Goal: Task Accomplishment & Management: Use online tool/utility

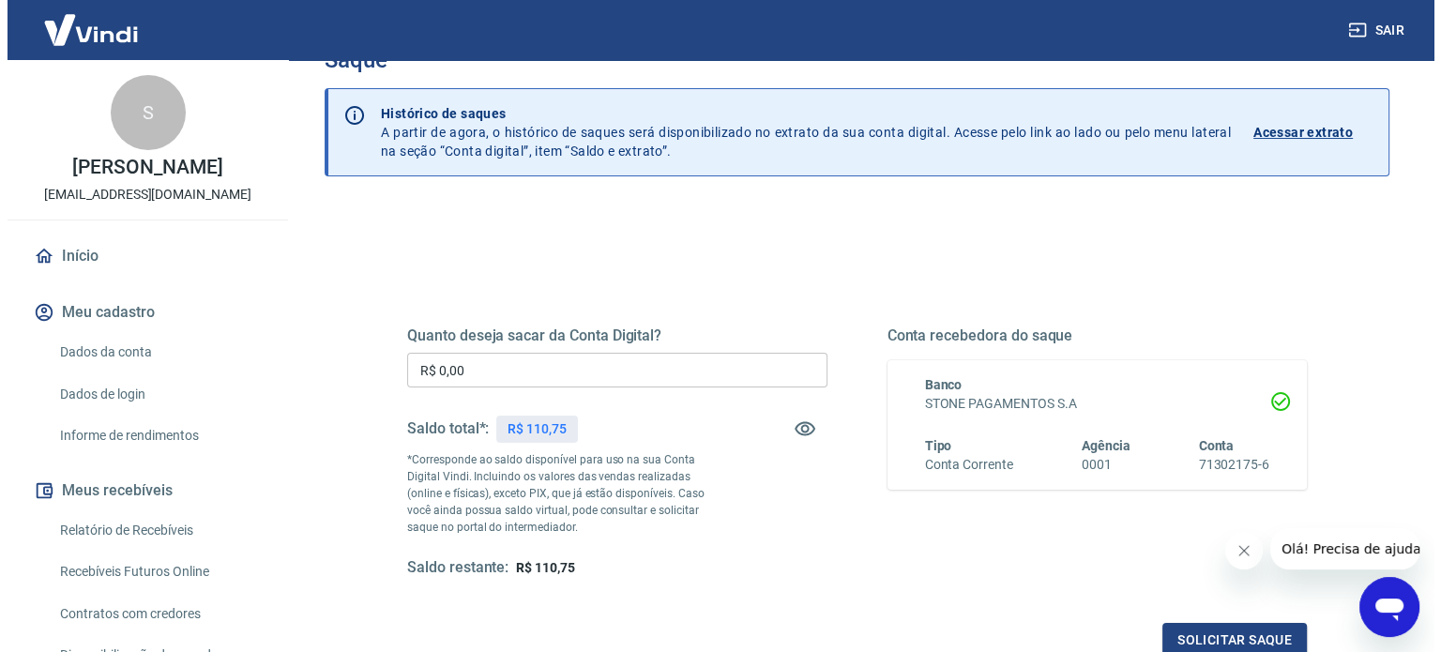
scroll to position [94, 0]
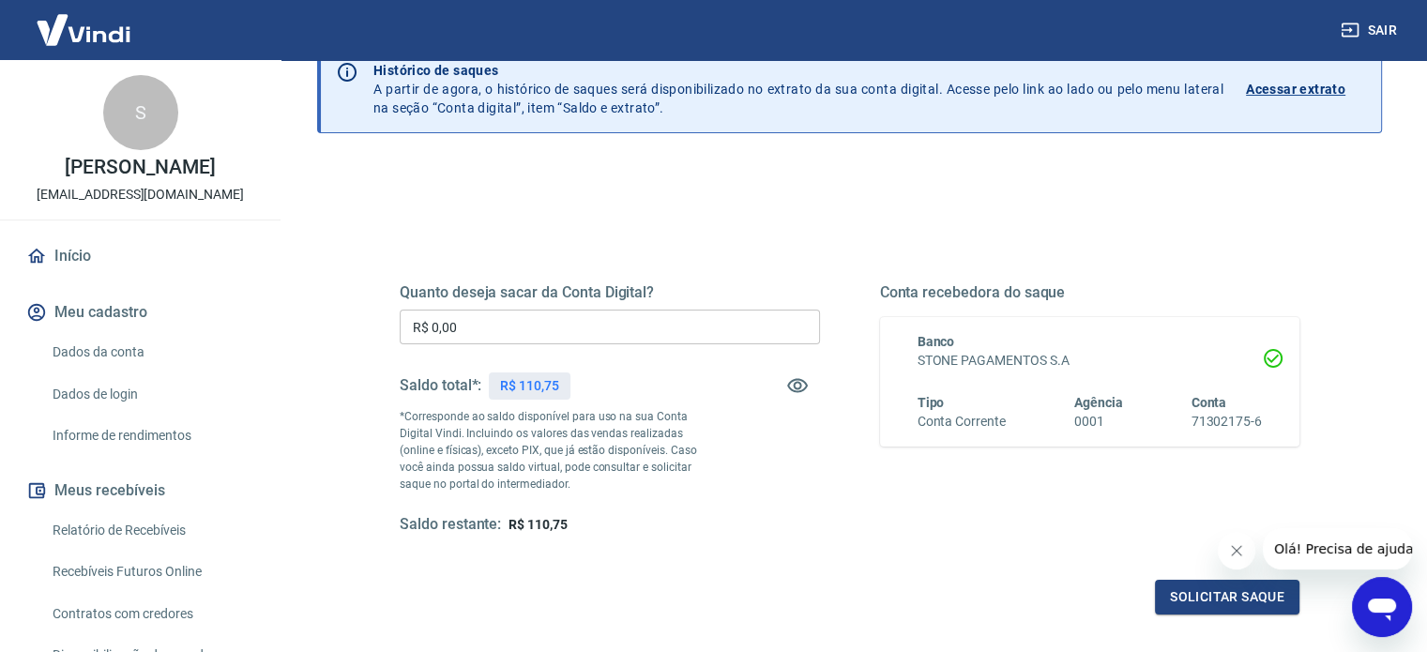
click at [524, 322] on input "R$ 0,00" at bounding box center [610, 327] width 420 height 35
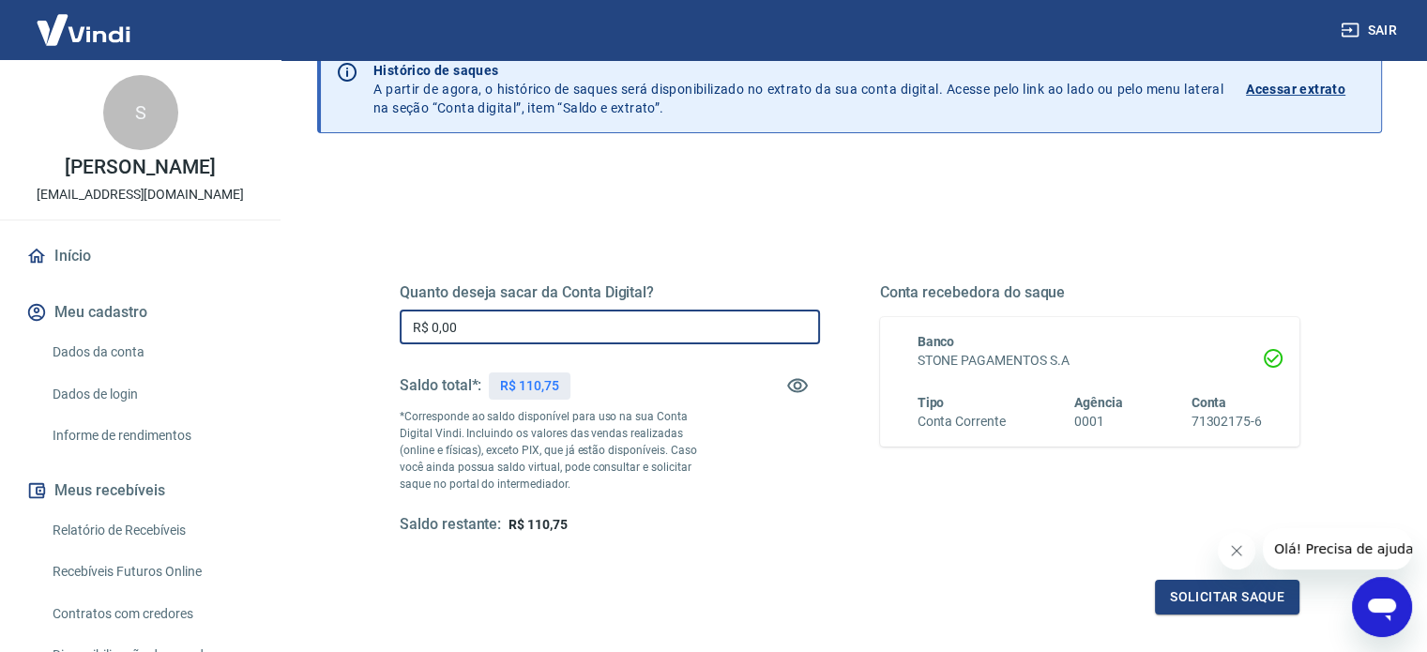
drag, startPoint x: 525, startPoint y: 323, endPoint x: 365, endPoint y: 326, distance: 160.5
click at [365, 326] on div "Quanto deseja sacar da Conta Digital? R$ 0,00 ​ Saldo total*: R$ 110,75 *Corres…" at bounding box center [850, 419] width 990 height 436
type input "R$ 110,75"
click at [1227, 594] on button "Solicitar saque" at bounding box center [1227, 597] width 144 height 35
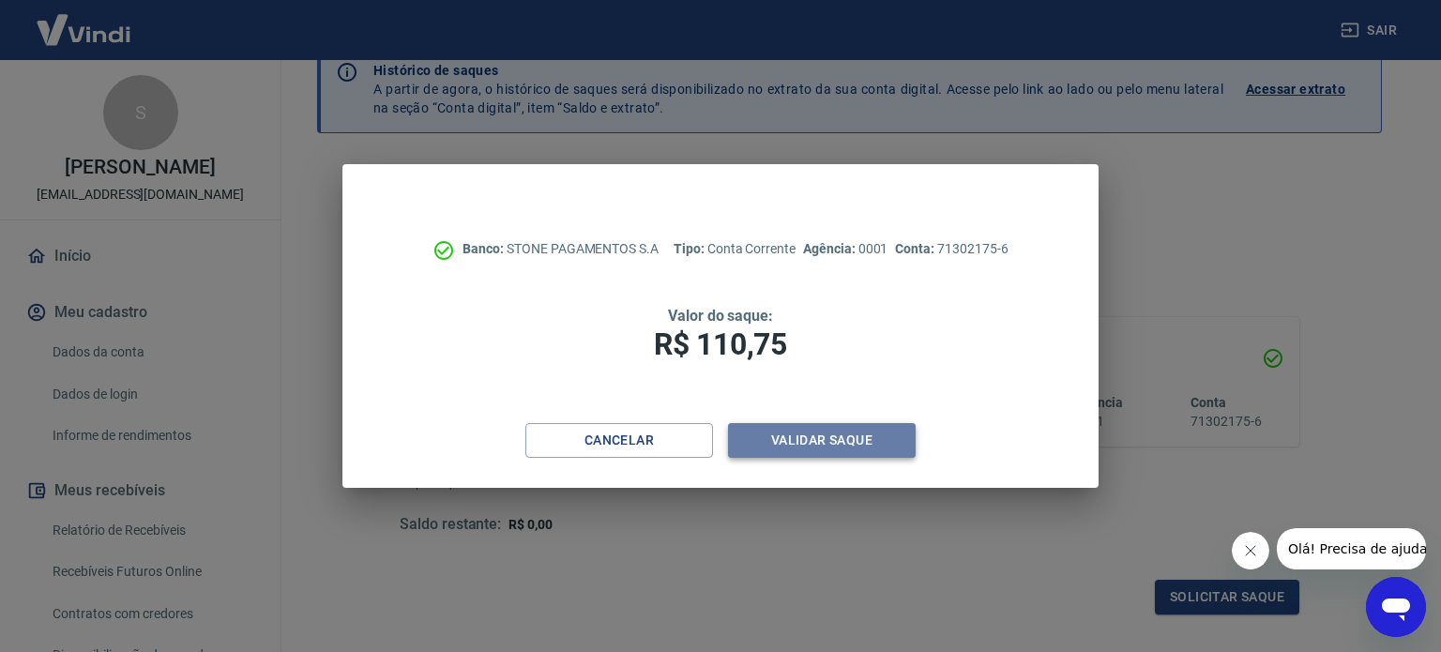
click at [839, 441] on button "Validar saque" at bounding box center [822, 440] width 188 height 35
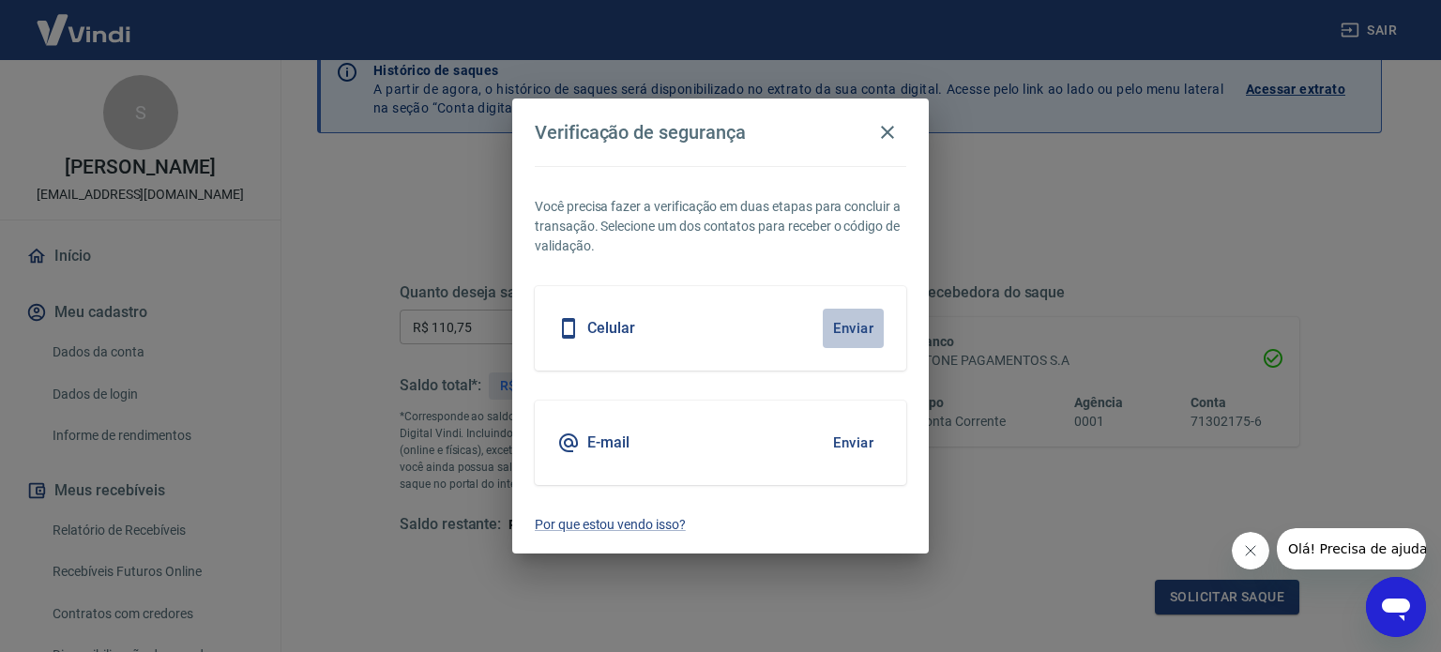
click at [850, 327] on button "Enviar" at bounding box center [853, 328] width 61 height 39
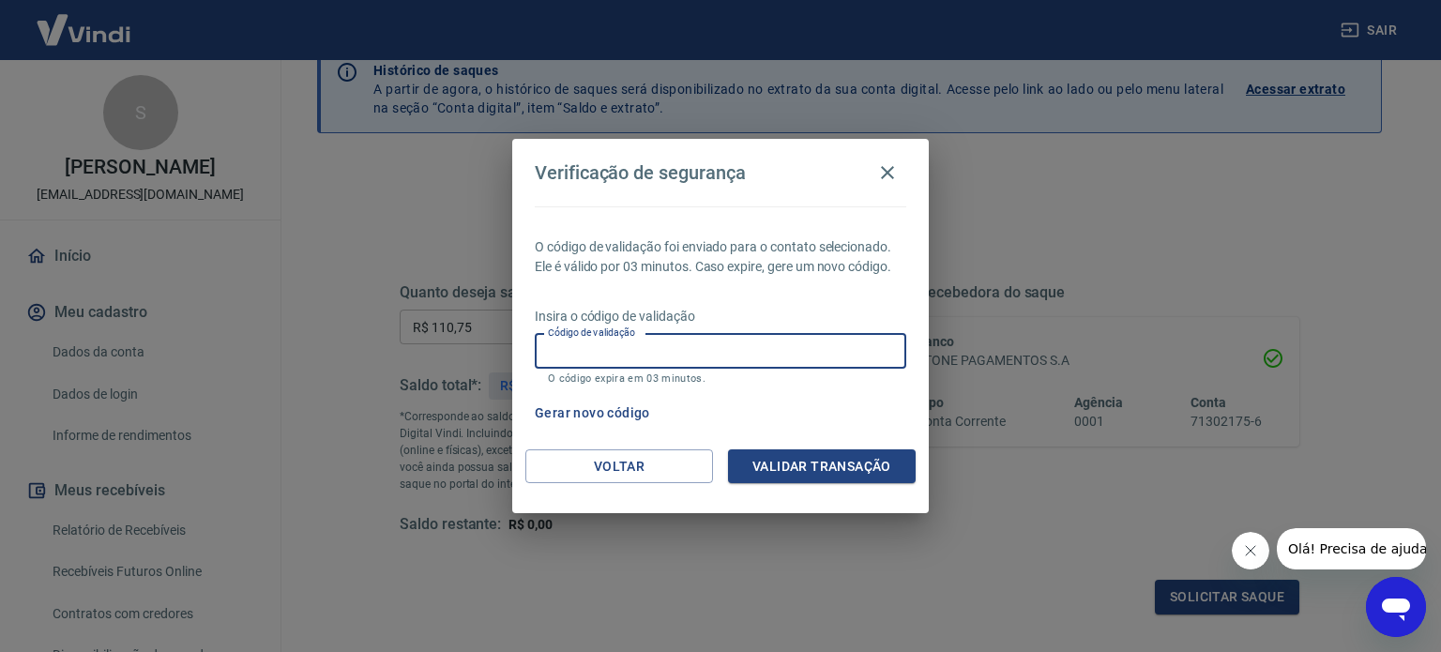
click at [643, 343] on input "Código de validação" at bounding box center [721, 351] width 372 height 35
type input "778496"
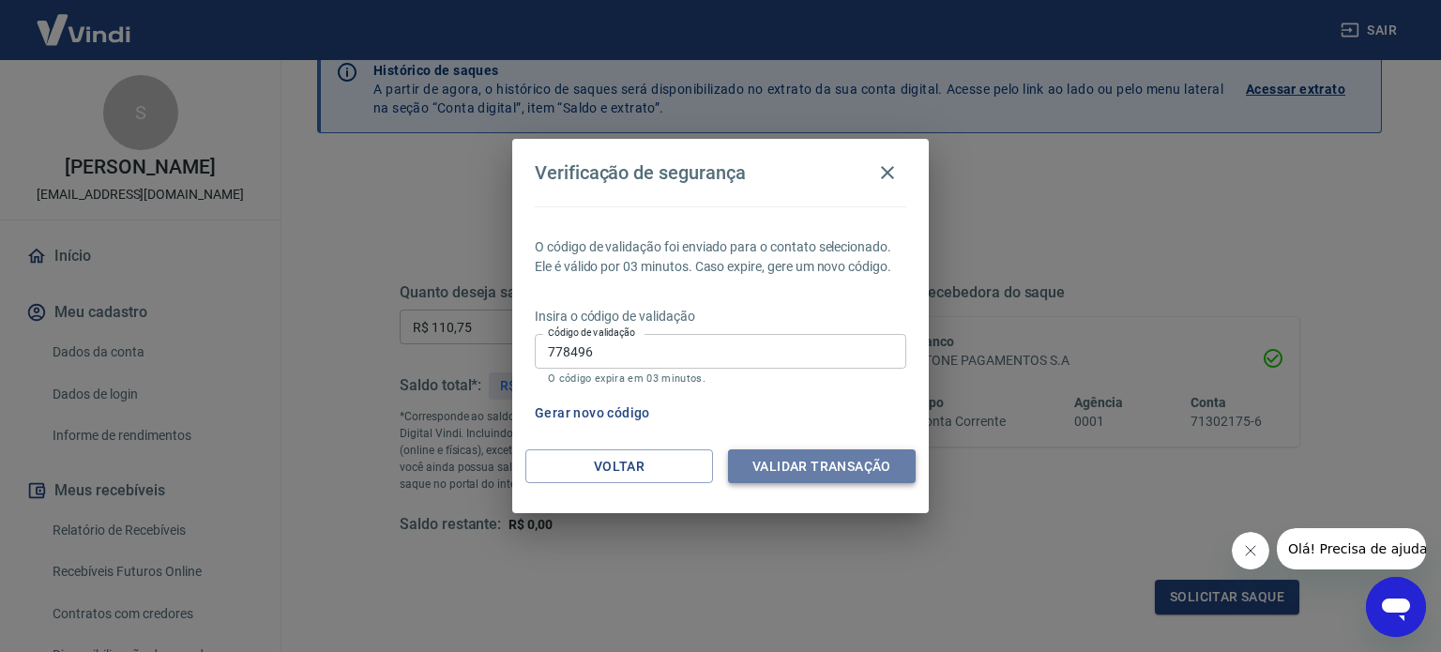
click at [798, 460] on button "Validar transação" at bounding box center [822, 466] width 188 height 35
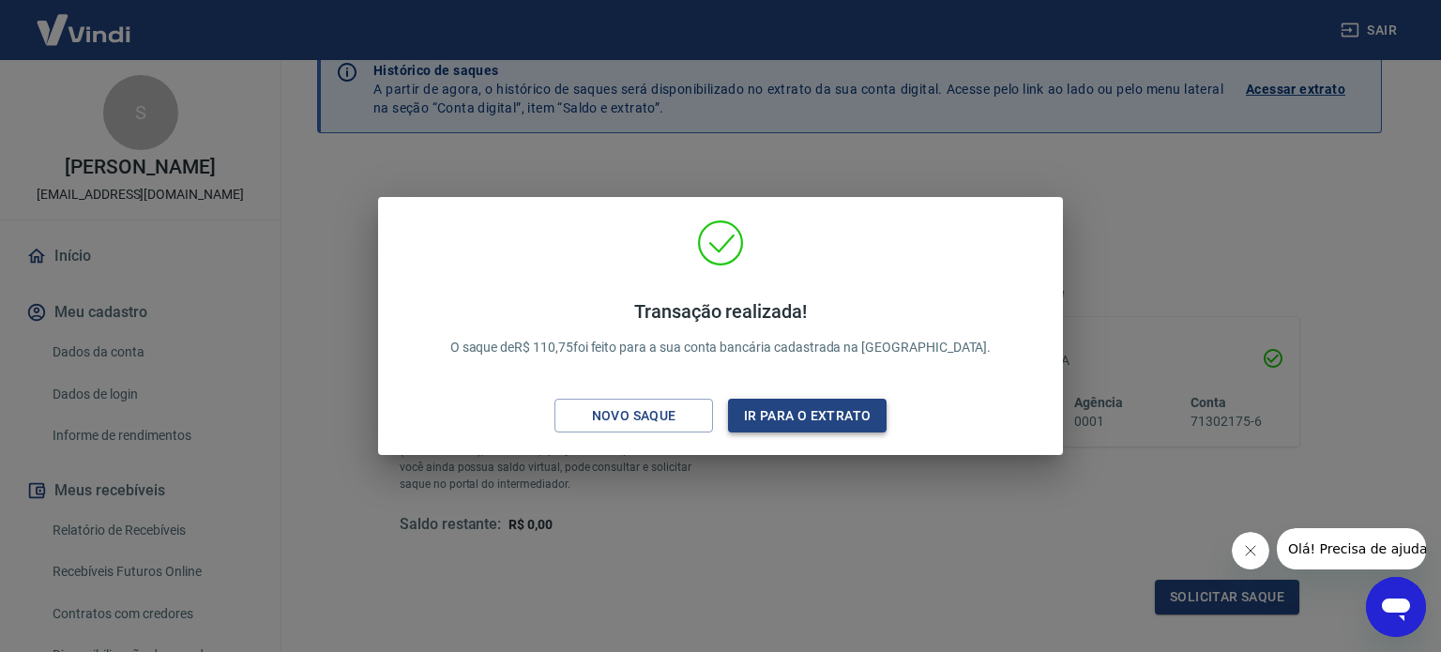
click at [822, 408] on button "Ir para o extrato" at bounding box center [807, 416] width 159 height 35
